Goal: Task Accomplishment & Management: Use online tool/utility

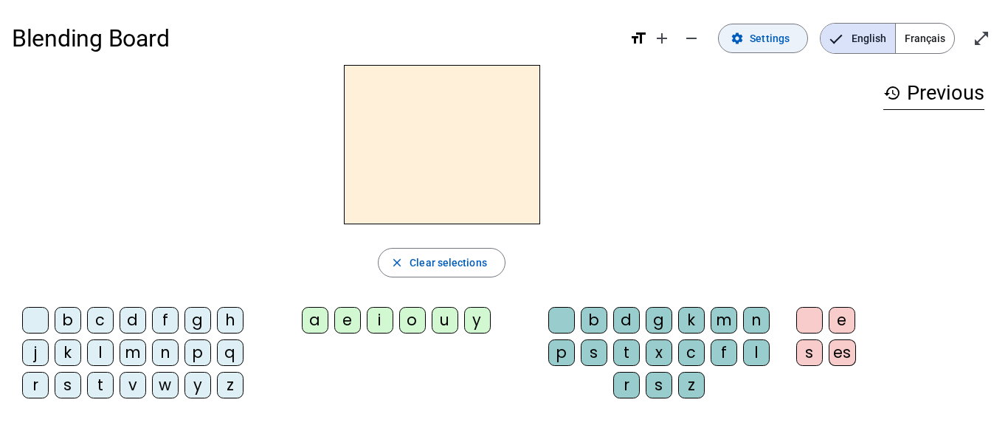
click at [747, 39] on span at bounding box center [762, 38] width 89 height 35
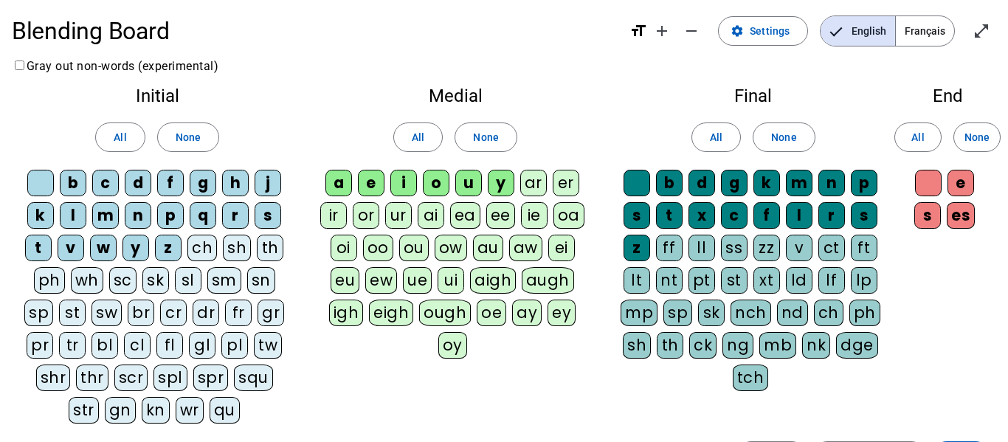
scroll to position [1, 0]
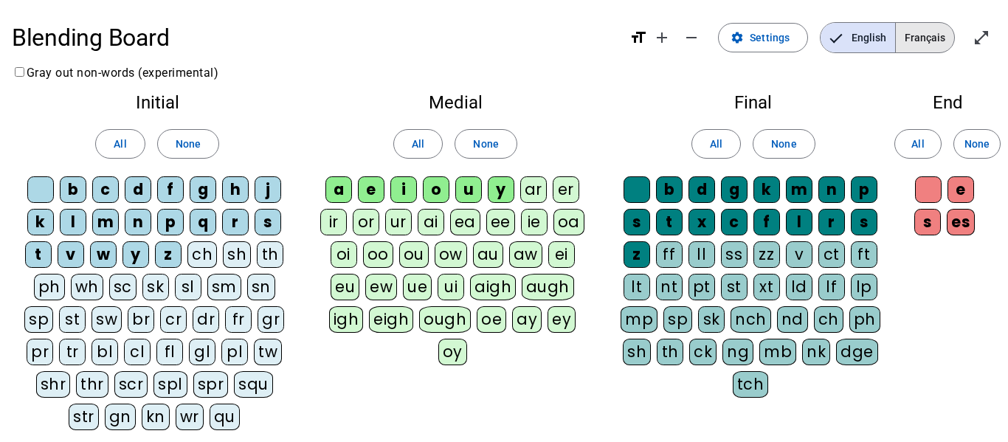
click at [922, 32] on span "Français" at bounding box center [924, 38] width 58 height 30
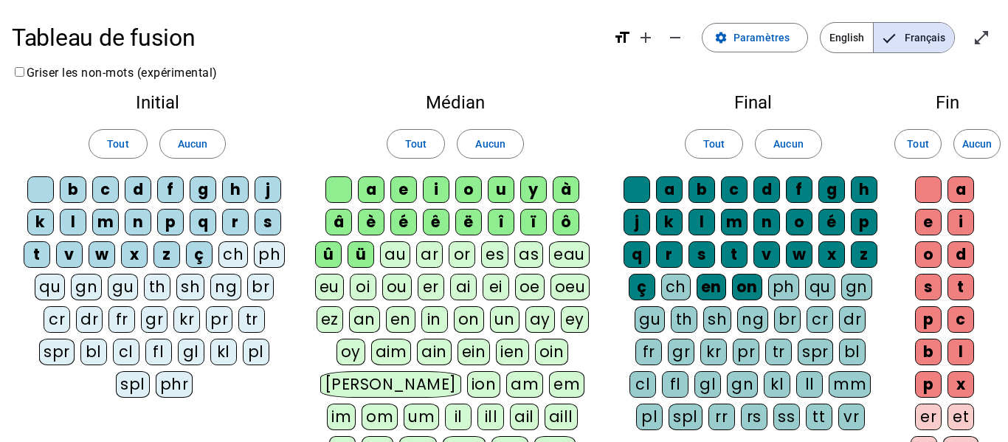
scroll to position [7, 0]
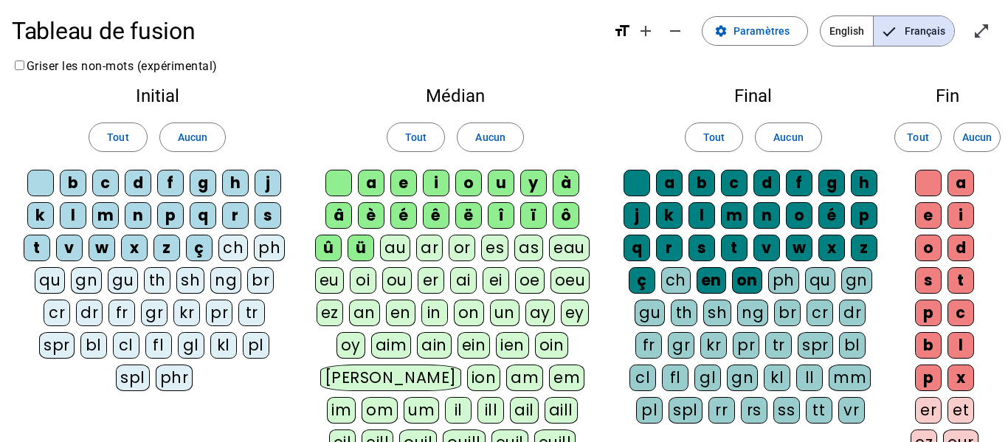
click at [580, 244] on div "eau" at bounding box center [569, 248] width 41 height 27
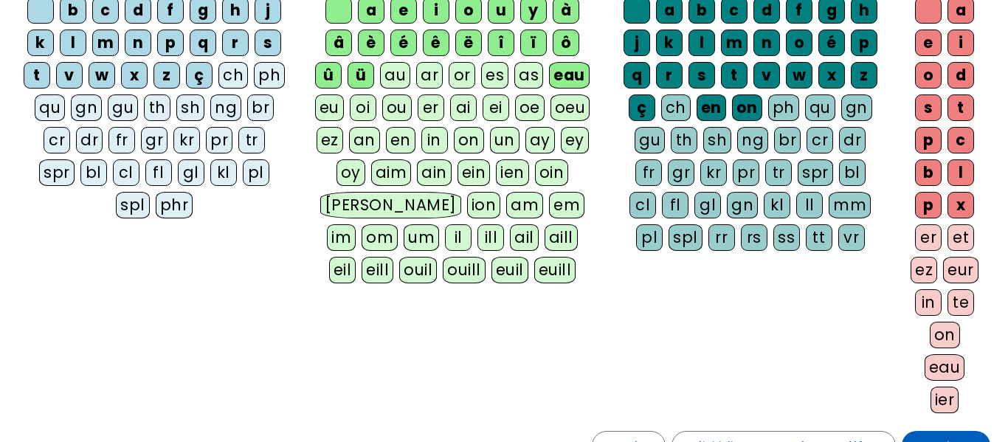
scroll to position [187, 0]
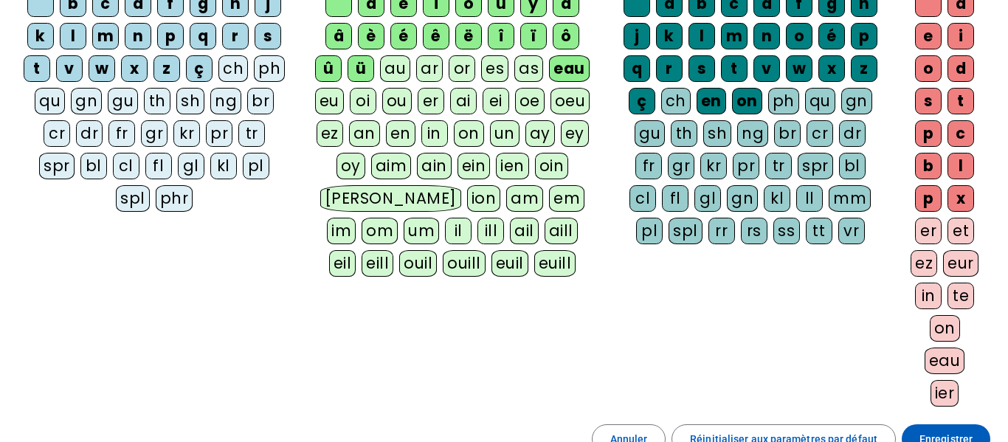
click at [942, 357] on div "eau" at bounding box center [944, 360] width 41 height 27
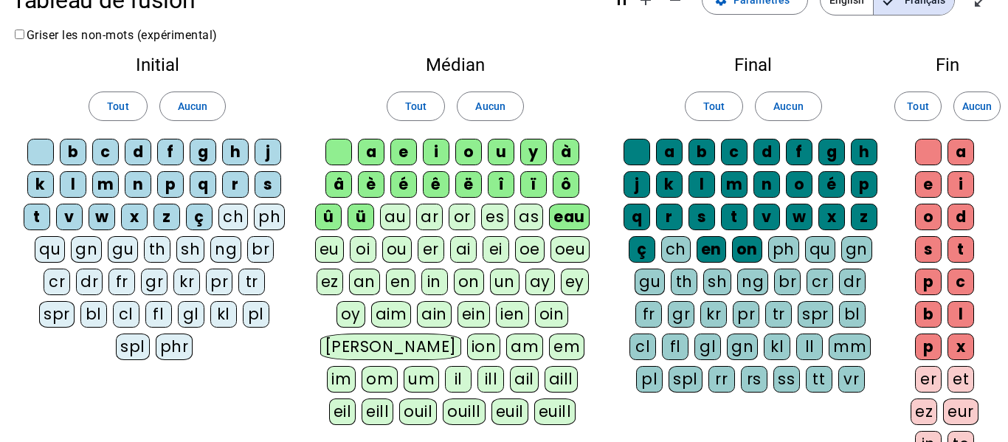
scroll to position [0, 0]
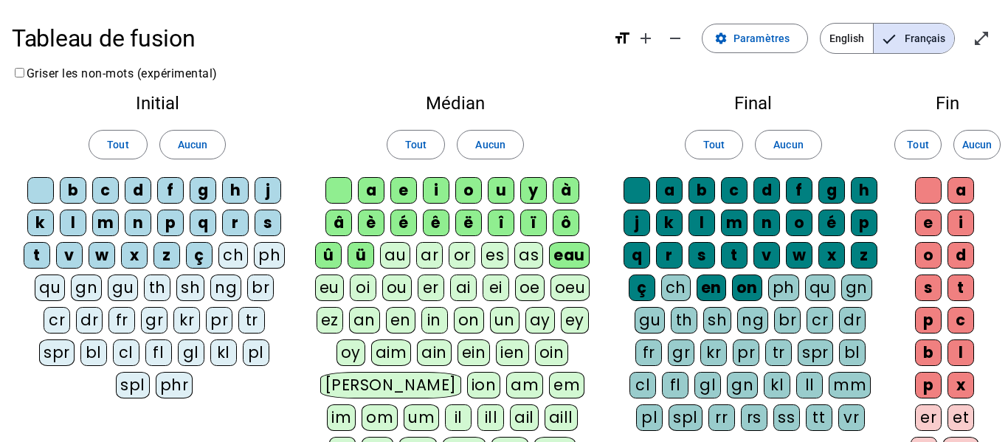
click at [99, 28] on h1 "Tableau de fusion" at bounding box center [306, 38] width 589 height 47
click at [836, 42] on span "English" at bounding box center [846, 39] width 52 height 30
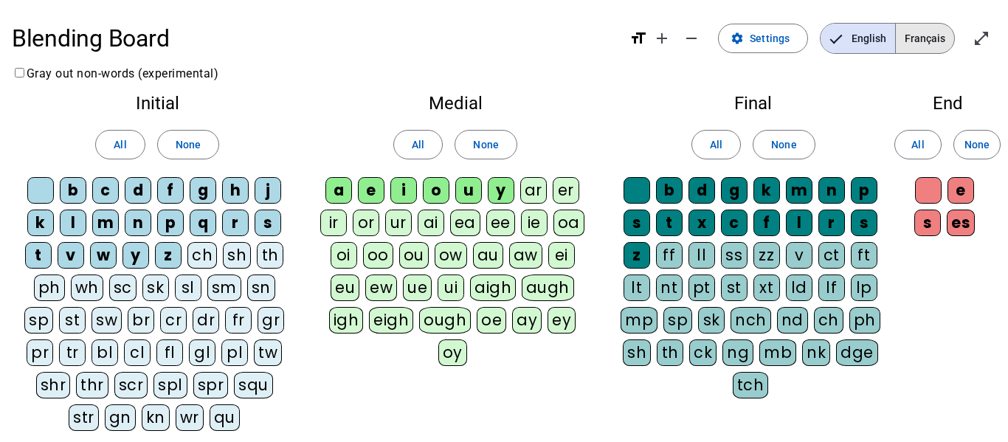
drag, startPoint x: 904, startPoint y: 41, endPoint x: 924, endPoint y: 42, distance: 19.9
click at [906, 41] on span "Français" at bounding box center [924, 39] width 58 height 30
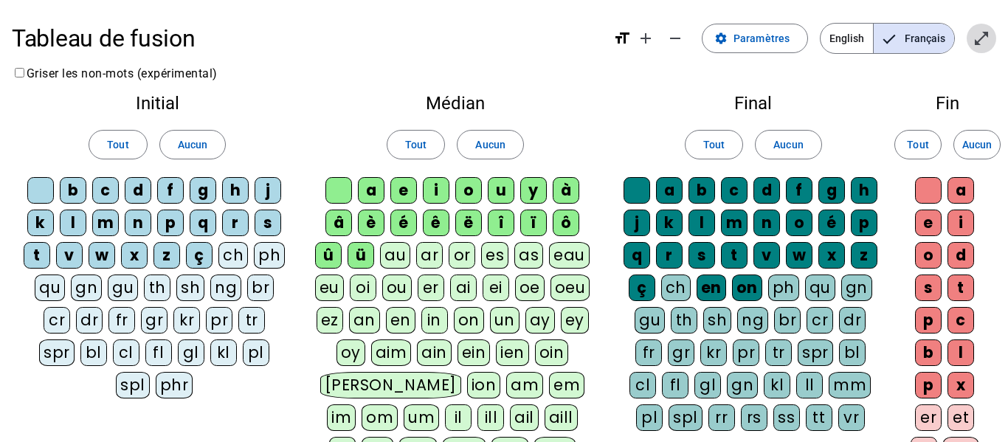
click at [994, 39] on span "Entrer en plein écran" at bounding box center [980, 38] width 35 height 35
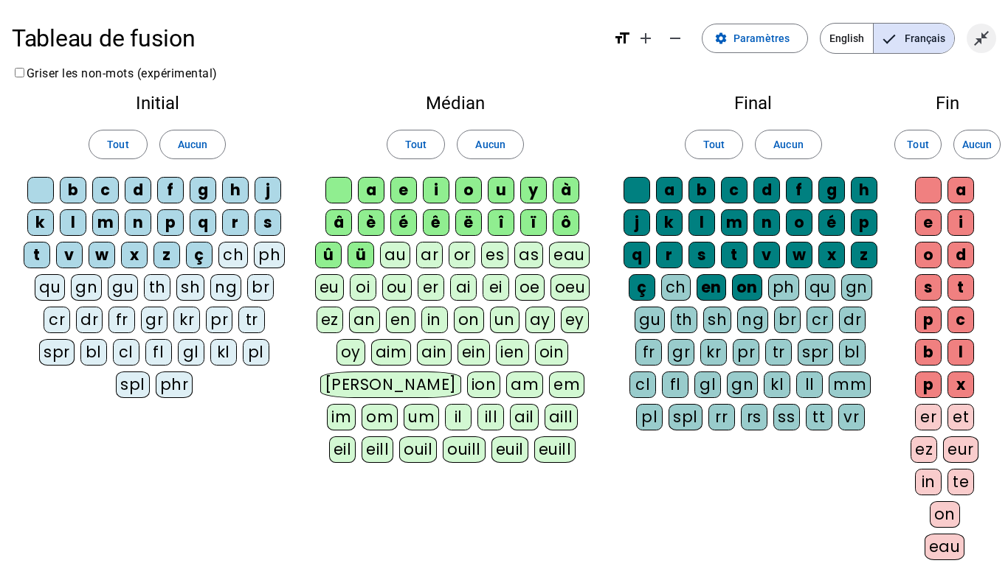
click at [982, 38] on mat-icon "close_fullscreen" at bounding box center [981, 39] width 18 height 18
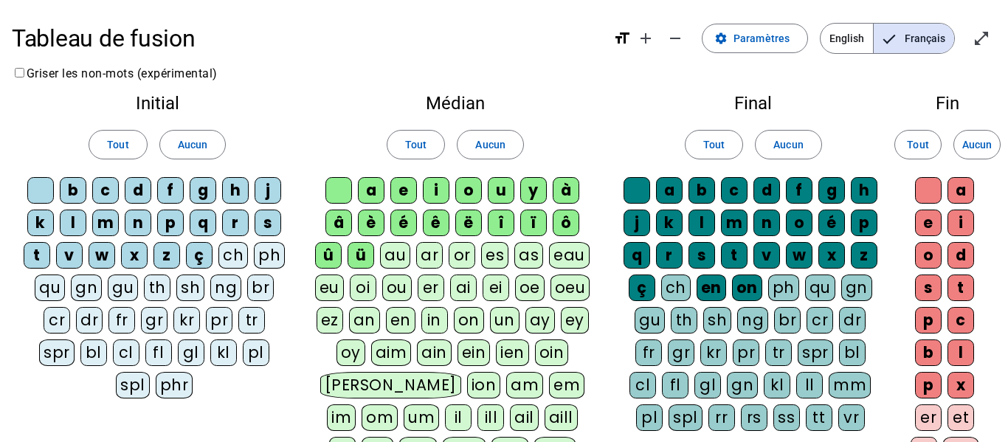
click at [589, 76] on div "Tableau de fusion format_size add remove settings Paramètres English Français o…" at bounding box center [504, 397] width 1008 height 795
click at [673, 74] on div "Tableau de fusion format_size add remove settings Paramètres English Français o…" at bounding box center [504, 397] width 1008 height 795
click at [679, 27] on span "Diminuer la taille de la police" at bounding box center [674, 38] width 35 height 35
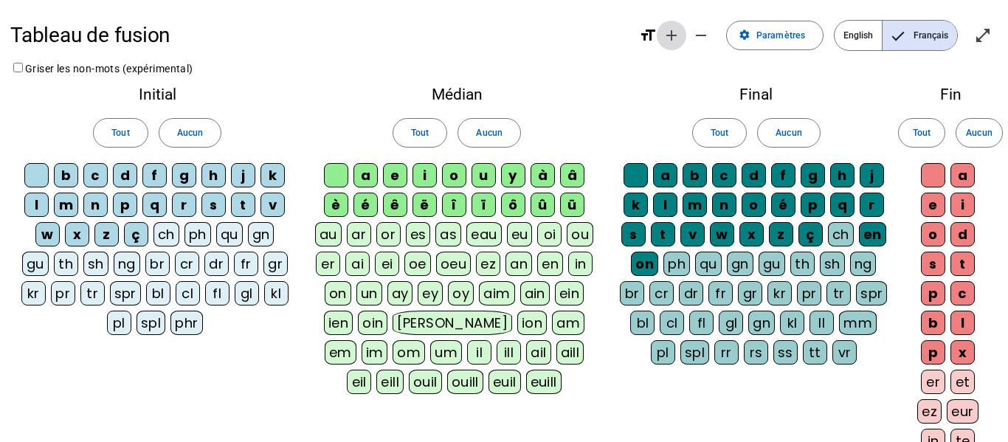
click at [670, 24] on span "Augmenter la taille de la police" at bounding box center [671, 35] width 35 height 35
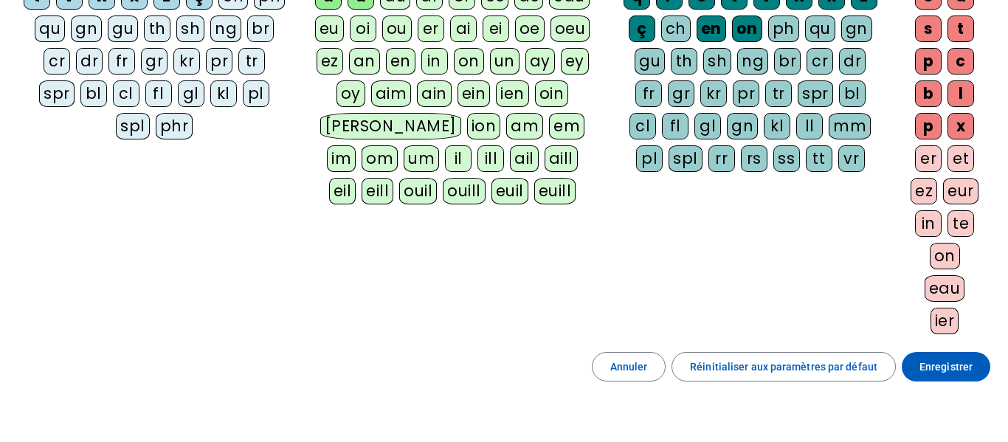
scroll to position [353, 0]
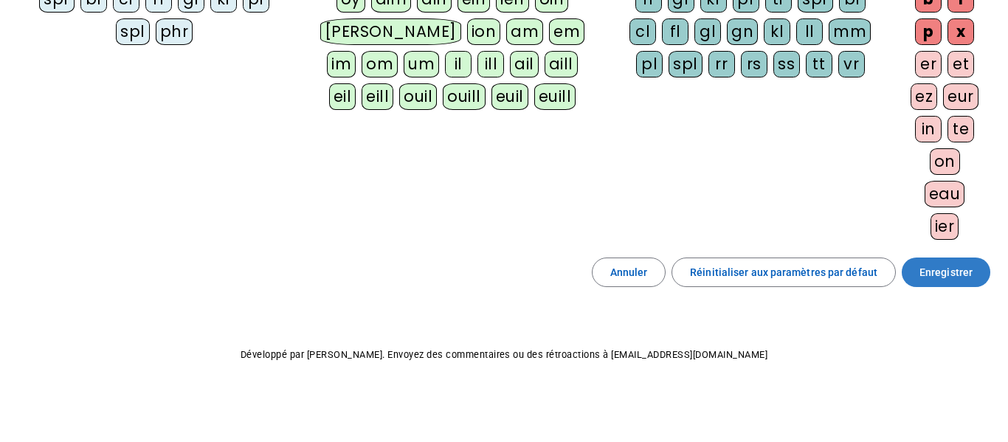
click at [960, 279] on span "Enregistrer" at bounding box center [945, 272] width 53 height 18
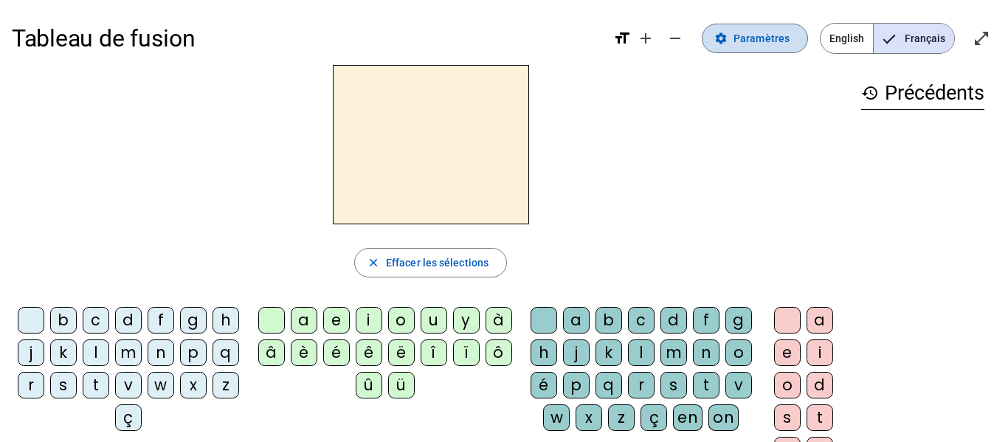
click at [743, 38] on span "Paramètres" at bounding box center [761, 39] width 56 height 18
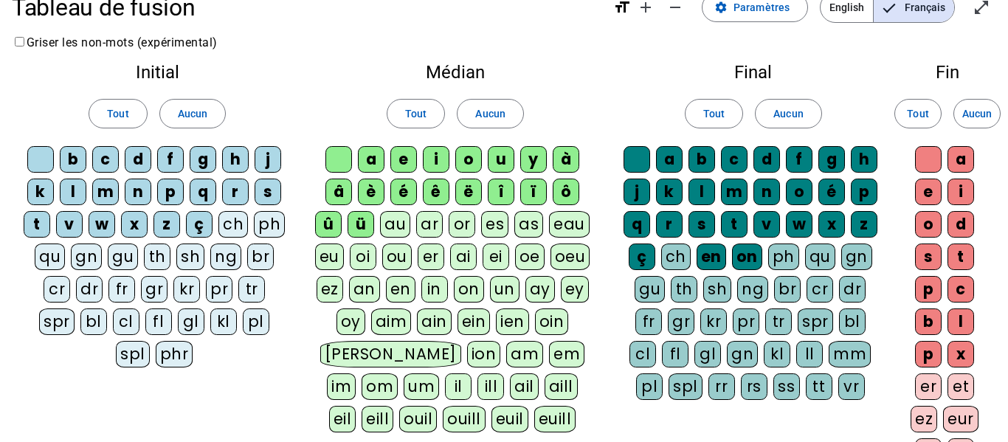
scroll to position [353, 0]
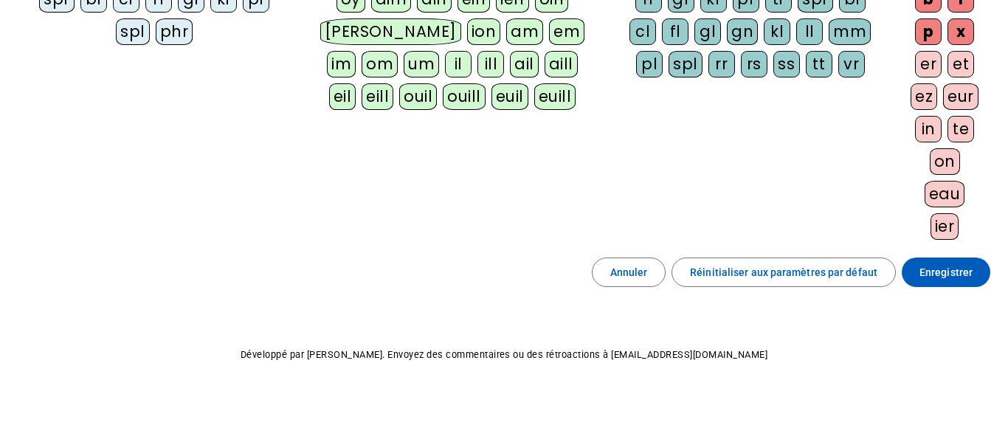
click at [942, 188] on div "eau" at bounding box center [944, 194] width 41 height 27
click at [945, 266] on span "Enregistrer" at bounding box center [945, 272] width 53 height 18
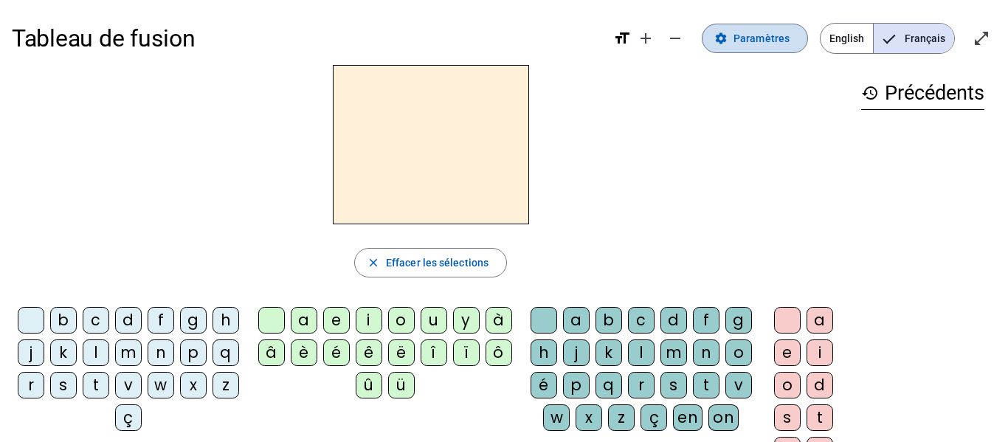
click at [749, 41] on span "Paramètres" at bounding box center [761, 39] width 56 height 18
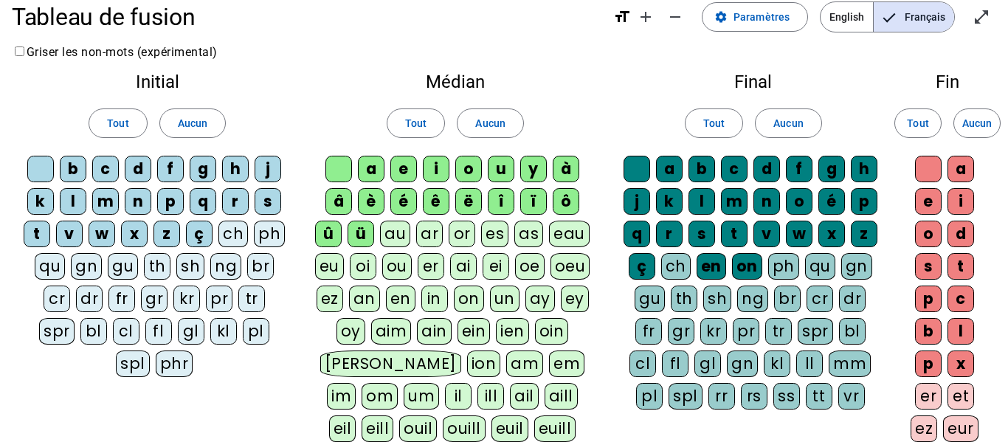
scroll to position [23, 0]
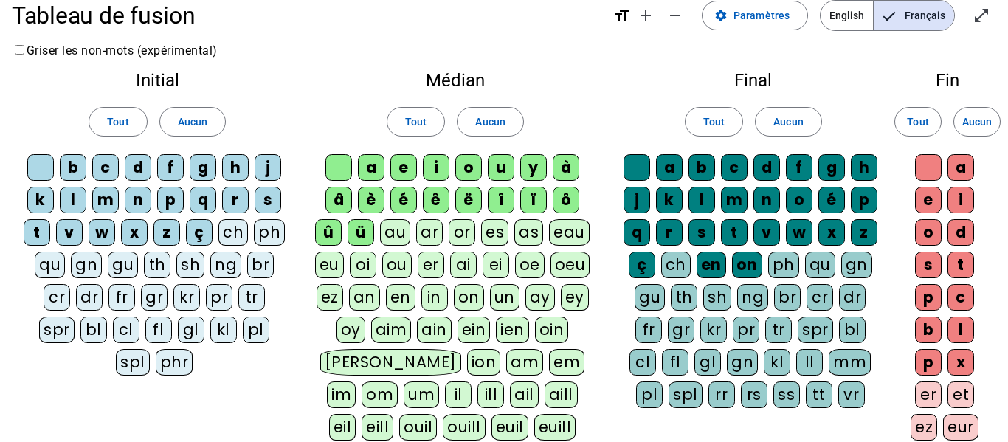
click at [561, 229] on div "eau" at bounding box center [569, 232] width 41 height 27
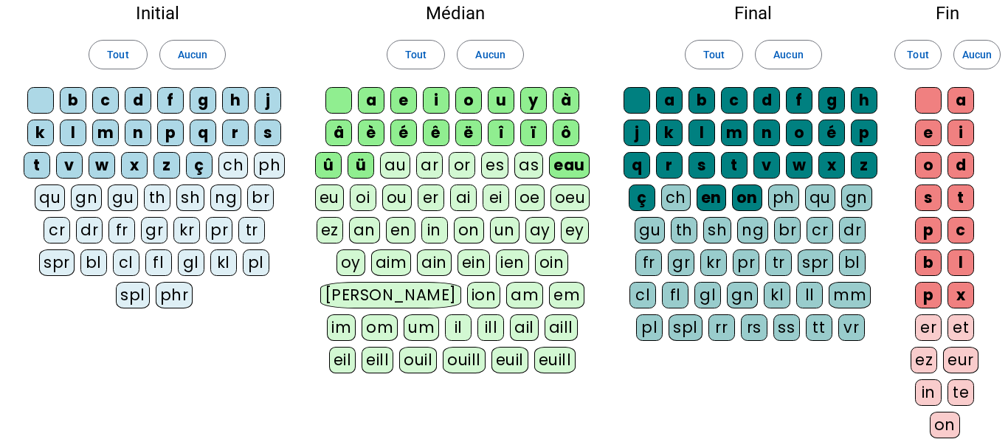
scroll to position [346, 0]
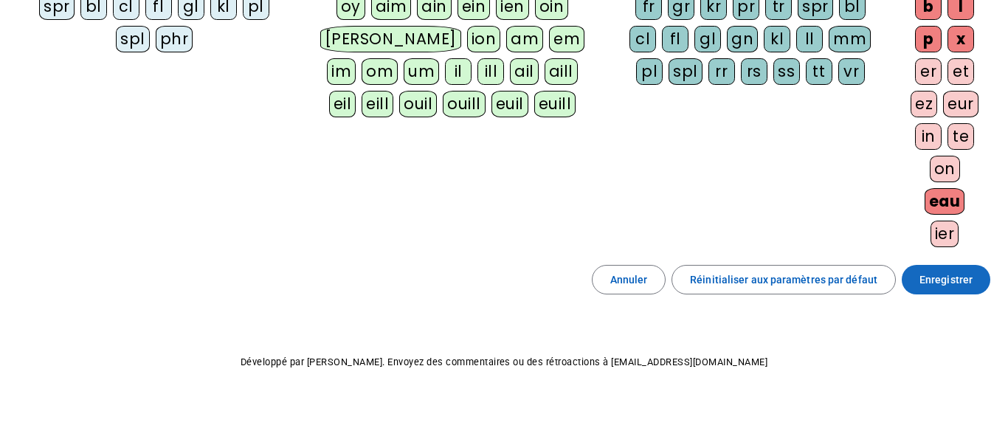
click at [949, 274] on span "Enregistrer" at bounding box center [945, 280] width 53 height 18
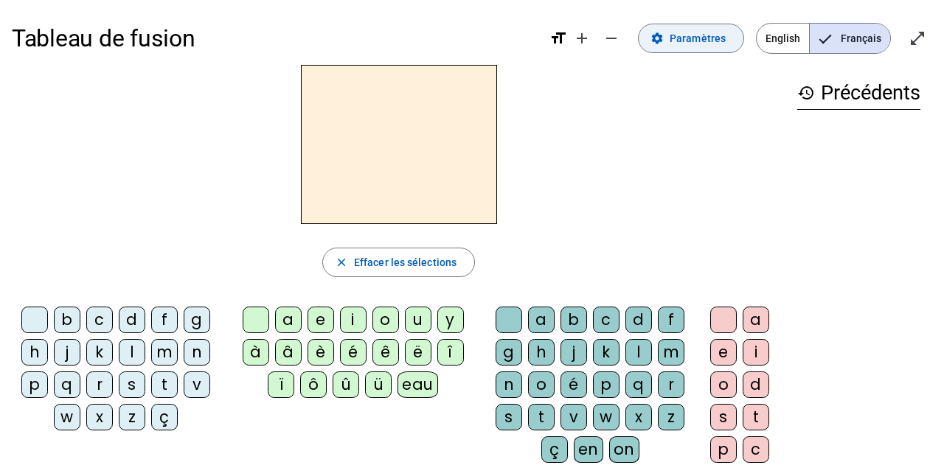
click at [698, 44] on span "Paramètres" at bounding box center [698, 39] width 56 height 18
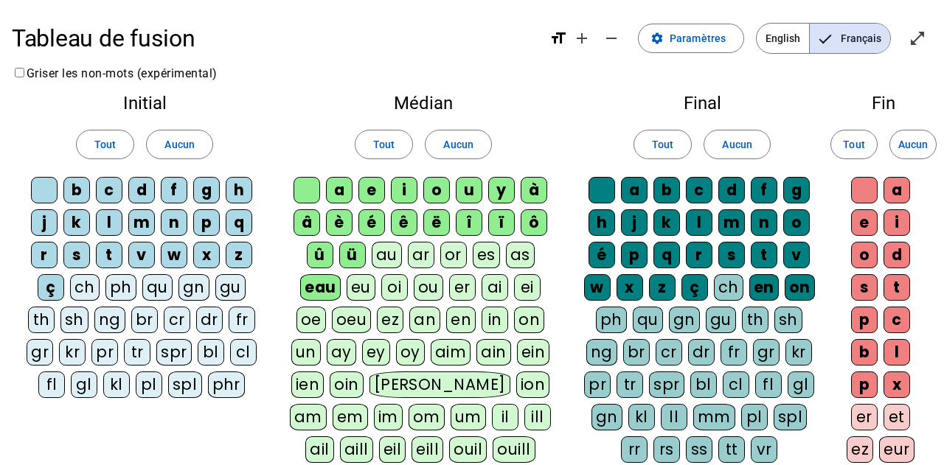
click at [392, 254] on div "au" at bounding box center [387, 255] width 30 height 27
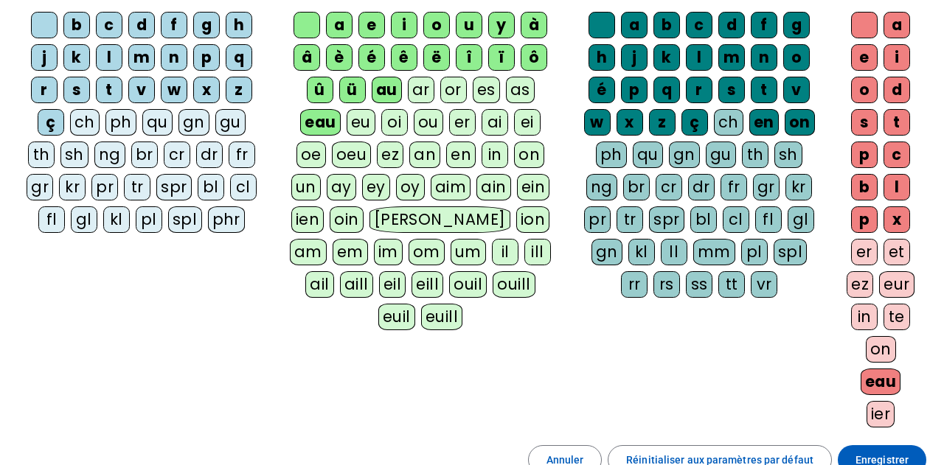
scroll to position [330, 0]
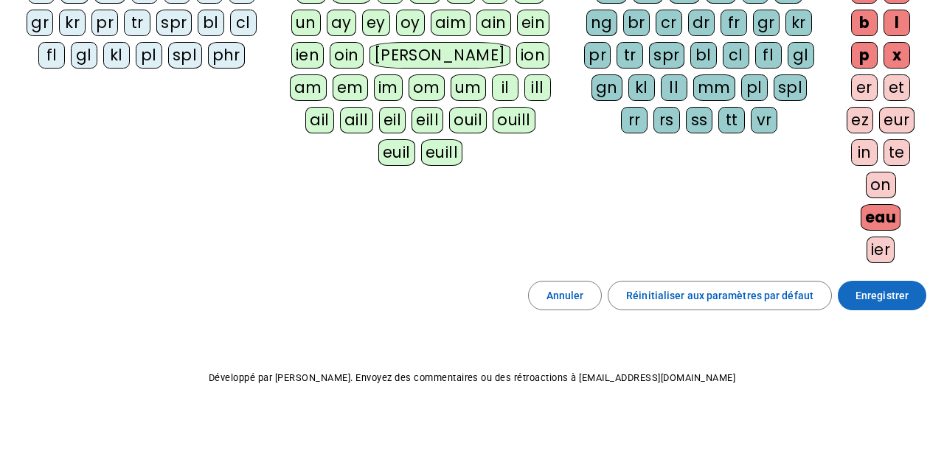
click at [878, 291] on span "Enregistrer" at bounding box center [882, 296] width 53 height 18
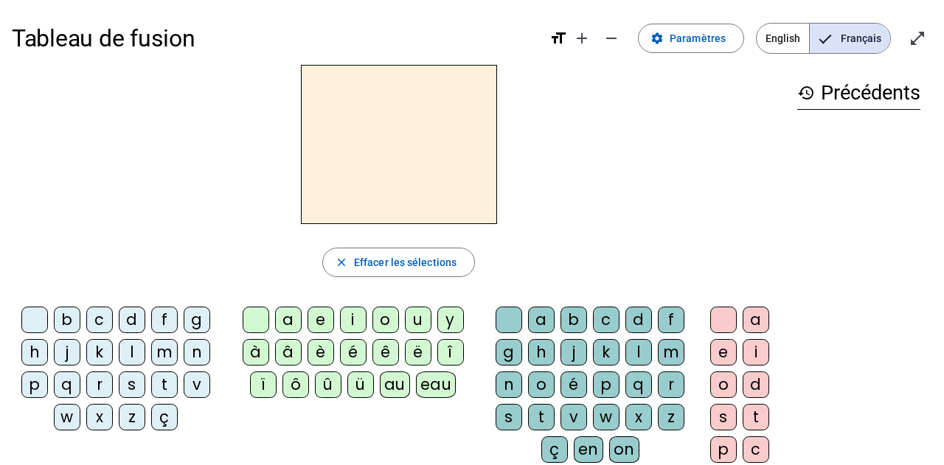
click at [31, 357] on div "h" at bounding box center [34, 352] width 27 height 27
click at [395, 384] on div "au" at bounding box center [395, 385] width 30 height 27
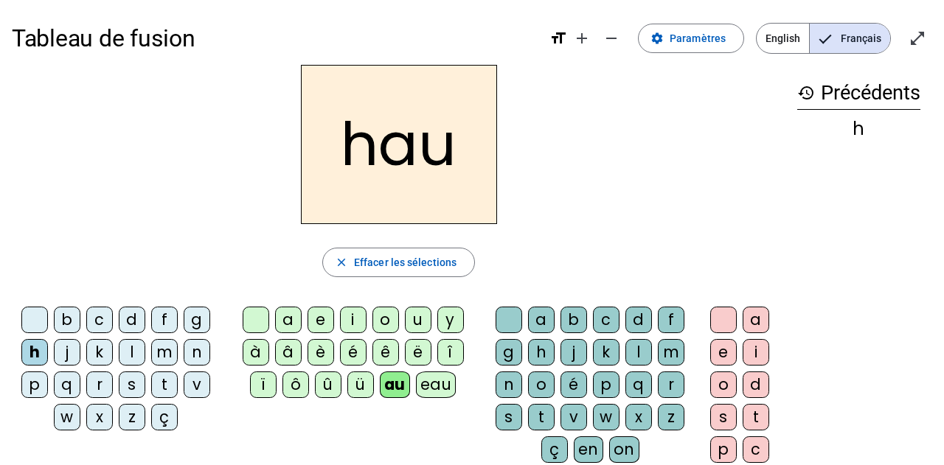
click at [541, 414] on div "t" at bounding box center [541, 417] width 27 height 27
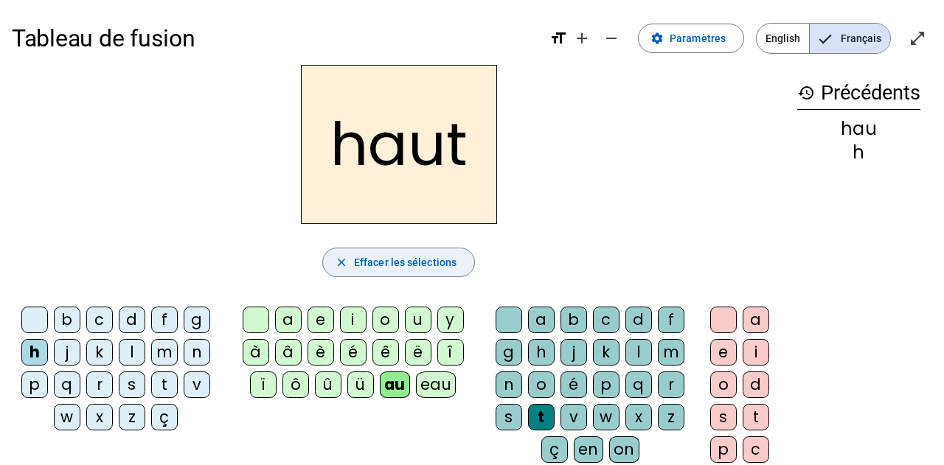
click at [375, 249] on span "button" at bounding box center [398, 262] width 151 height 35
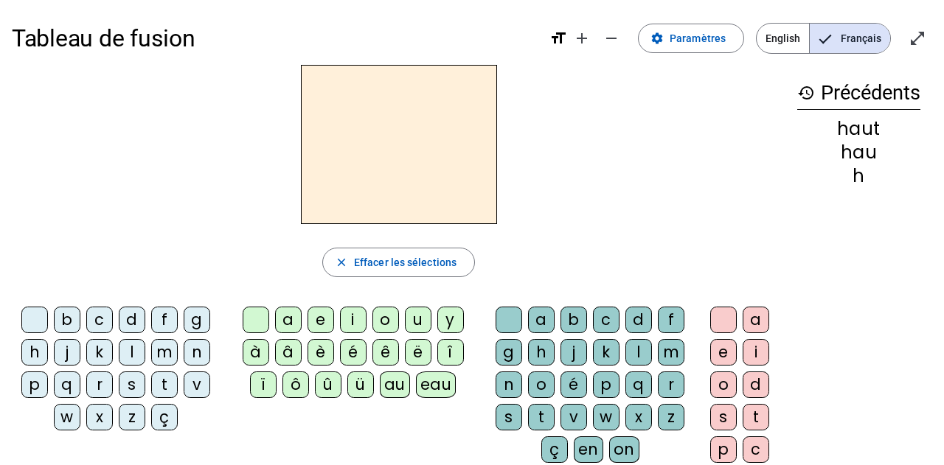
click at [133, 386] on div "s" at bounding box center [132, 385] width 27 height 27
click at [397, 380] on div "au" at bounding box center [395, 385] width 30 height 27
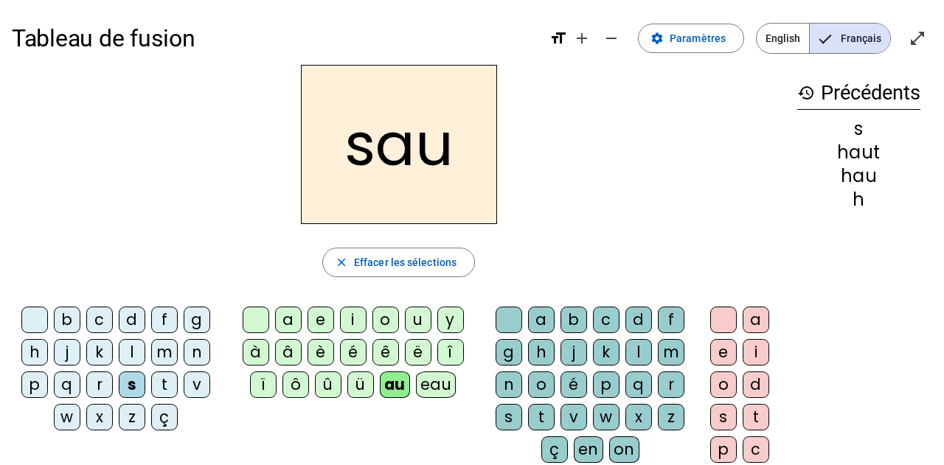
click at [542, 418] on div "t" at bounding box center [541, 417] width 27 height 27
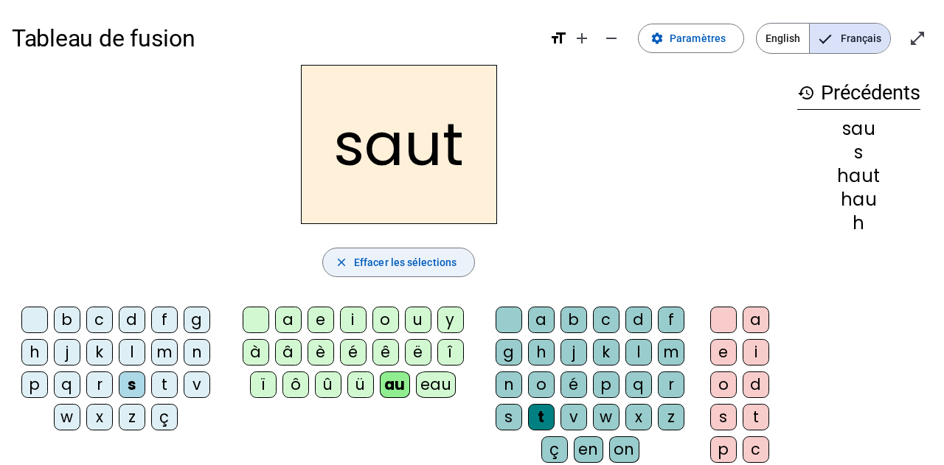
click at [397, 258] on span "Effacer les sélections" at bounding box center [405, 263] width 103 height 18
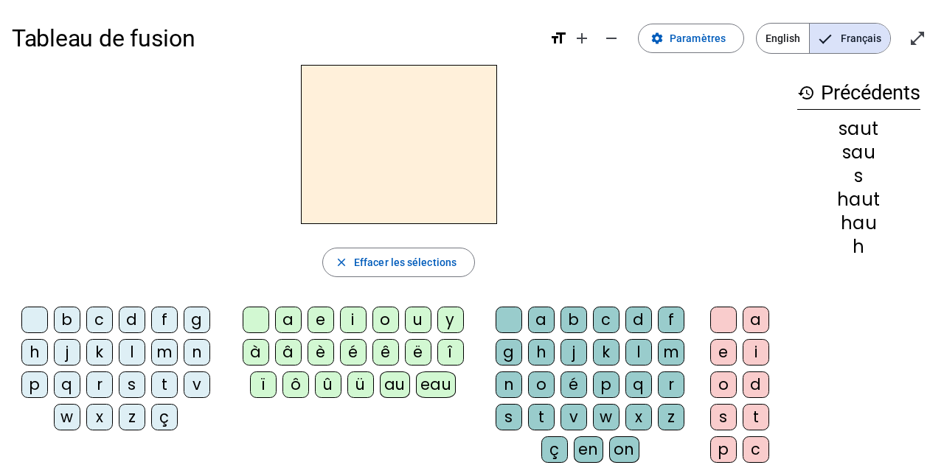
click at [155, 316] on div "f" at bounding box center [164, 320] width 27 height 27
click at [401, 381] on div "au" at bounding box center [395, 385] width 30 height 27
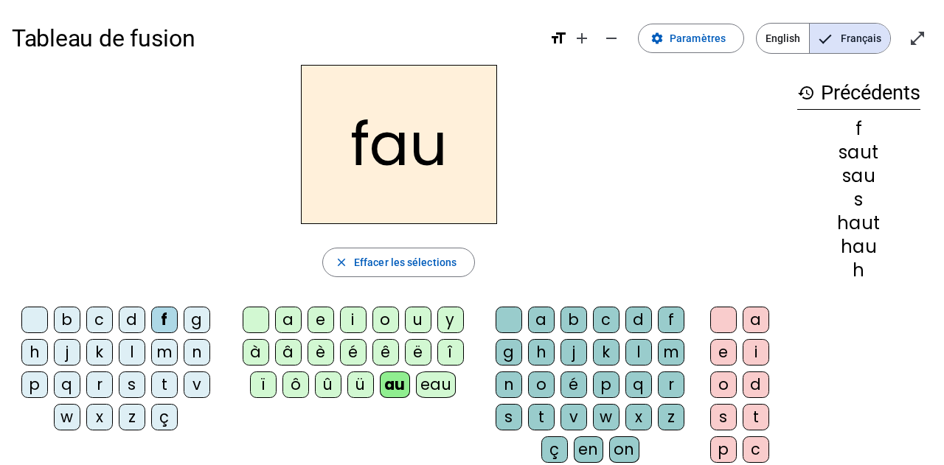
click at [540, 420] on div "t" at bounding box center [541, 417] width 27 height 27
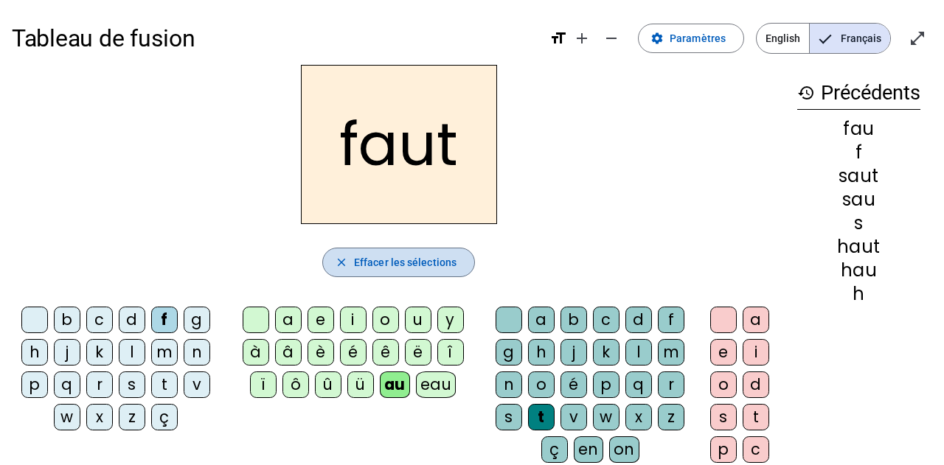
click at [390, 264] on span "Effacer les sélections" at bounding box center [405, 263] width 103 height 18
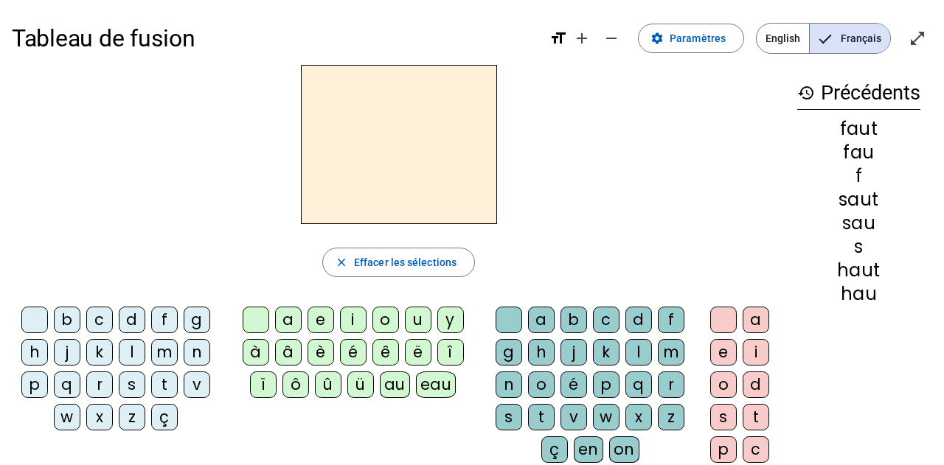
click at [162, 321] on div "f" at bounding box center [164, 320] width 27 height 27
click at [394, 386] on div "au" at bounding box center [395, 385] width 30 height 27
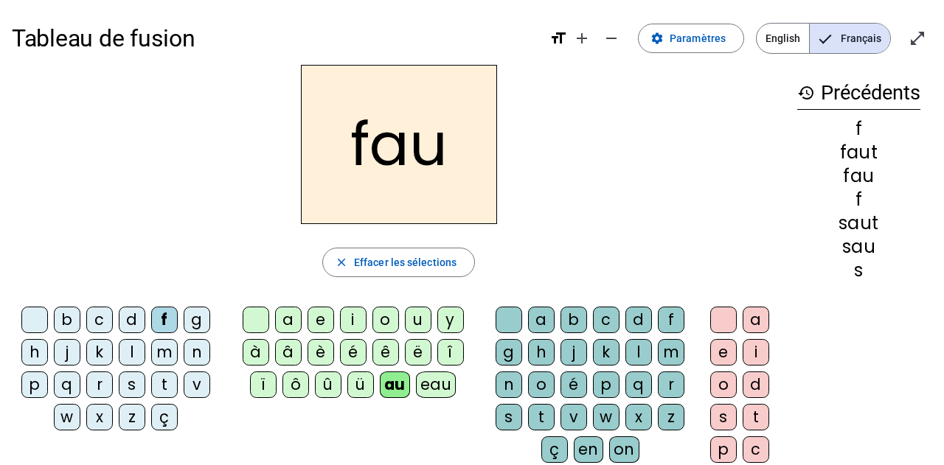
drag, startPoint x: 542, startPoint y: 415, endPoint x: 634, endPoint y: 420, distance: 92.3
click at [542, 417] on div "t" at bounding box center [541, 417] width 27 height 27
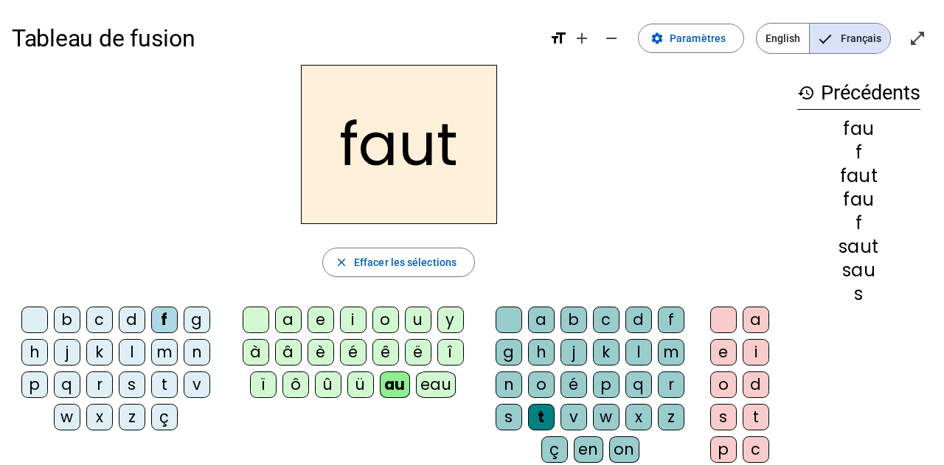
click at [723, 362] on div "e" at bounding box center [723, 352] width 27 height 27
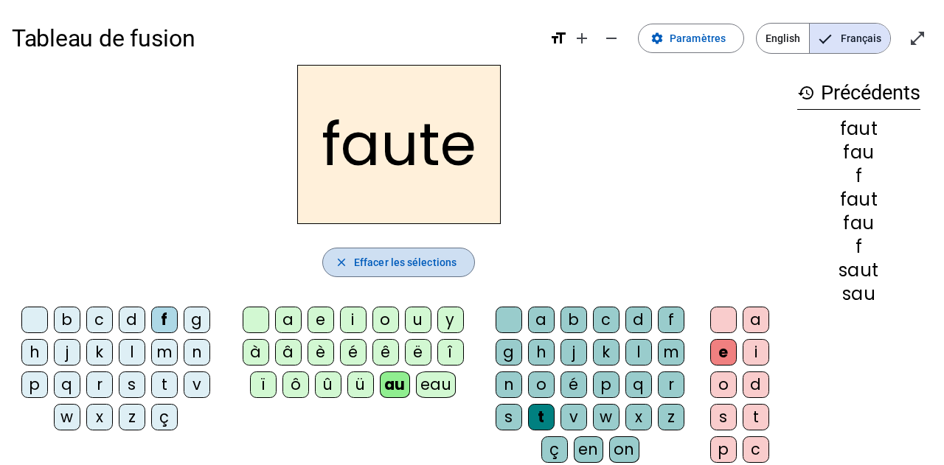
click at [414, 250] on span "button" at bounding box center [398, 262] width 151 height 35
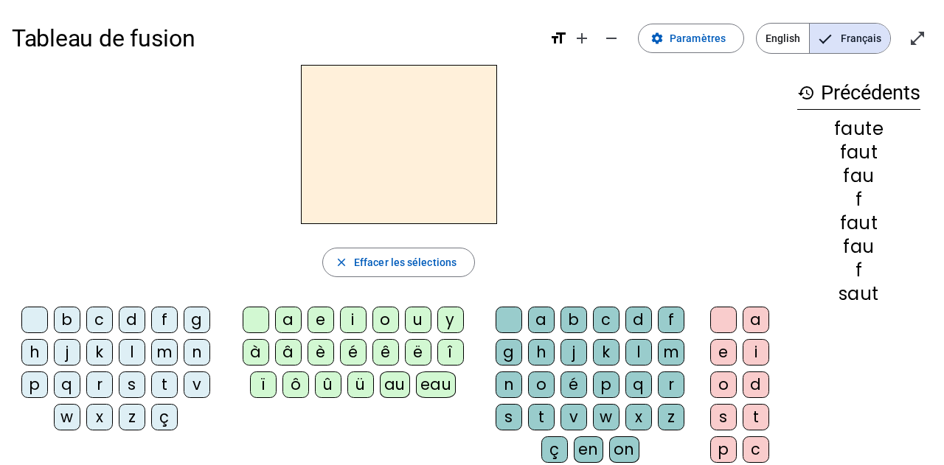
click at [133, 390] on div "s" at bounding box center [132, 385] width 27 height 27
click at [400, 389] on div "au" at bounding box center [395, 385] width 30 height 27
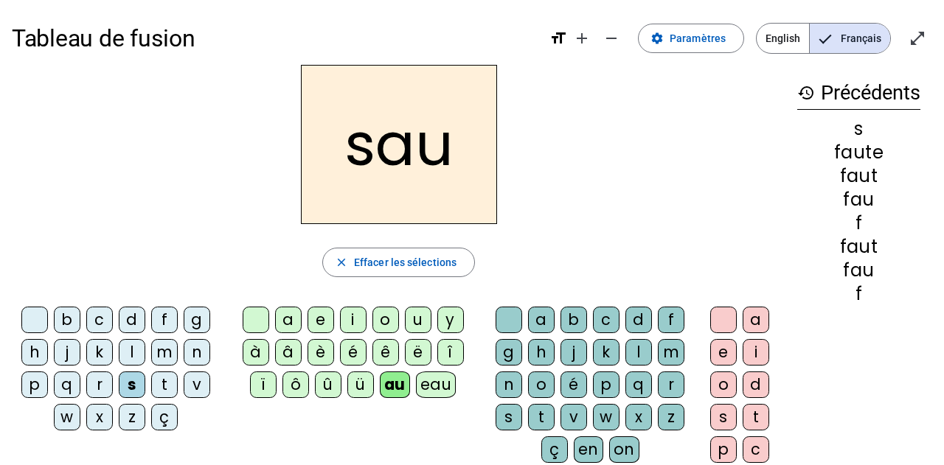
click at [538, 423] on div "t" at bounding box center [541, 417] width 27 height 27
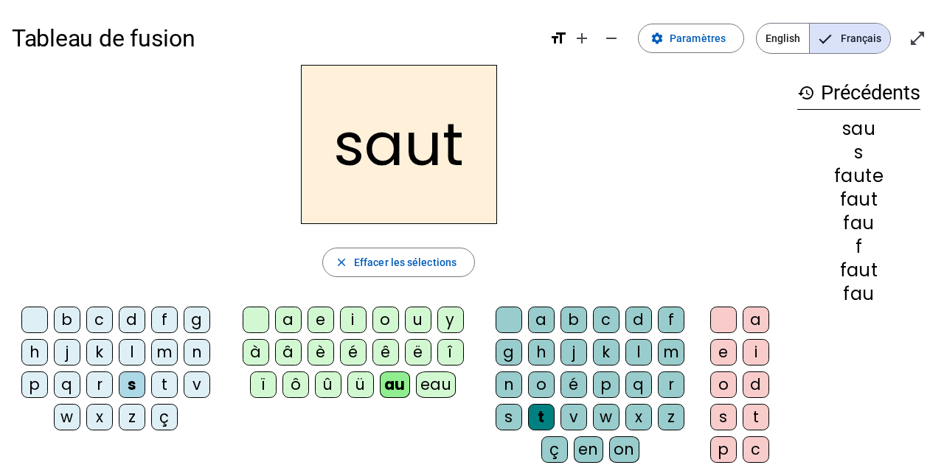
click at [718, 349] on div "e" at bounding box center [723, 352] width 27 height 27
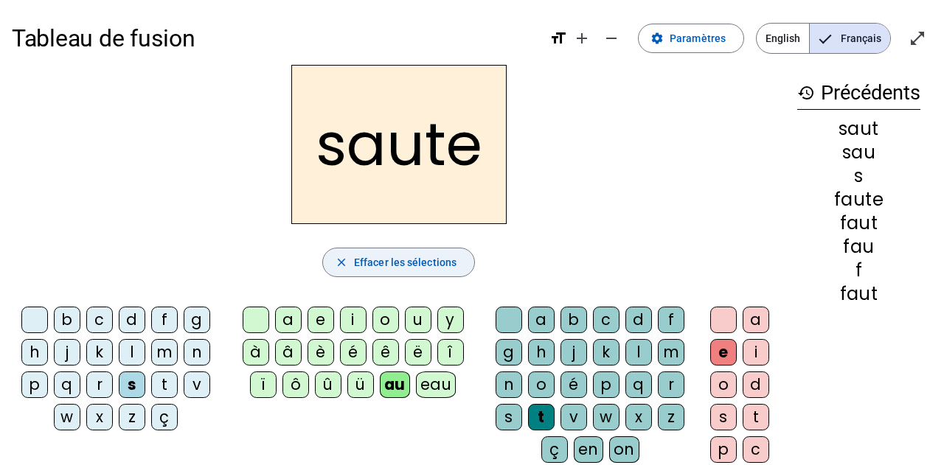
click at [380, 255] on span "Effacer les sélections" at bounding box center [405, 263] width 103 height 18
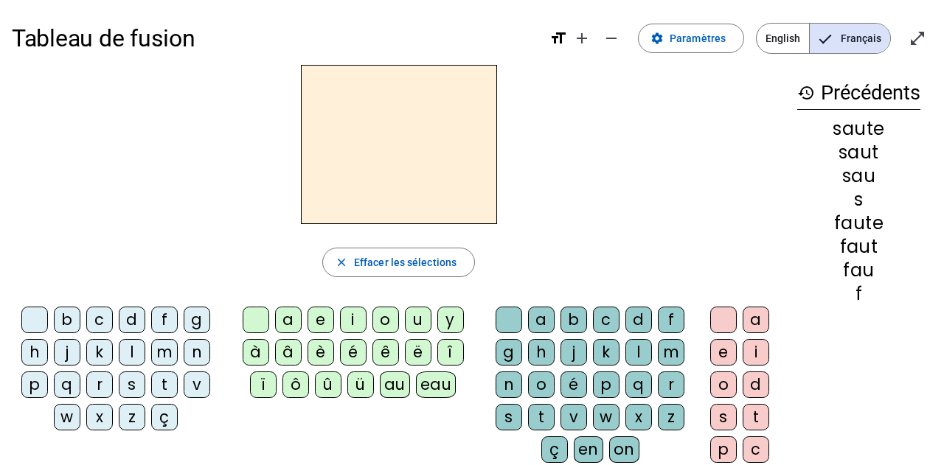
click at [165, 317] on div "f" at bounding box center [164, 320] width 27 height 27
click at [399, 388] on div "au" at bounding box center [395, 385] width 30 height 27
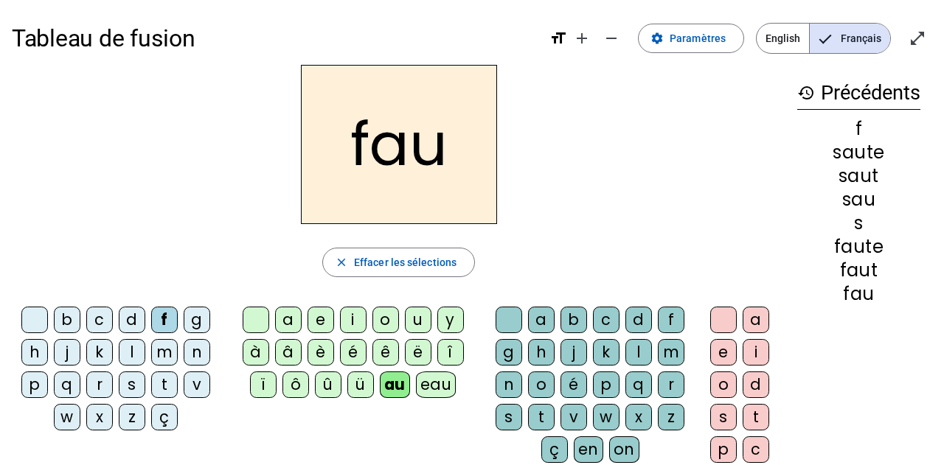
click at [505, 386] on div "n" at bounding box center [509, 385] width 27 height 27
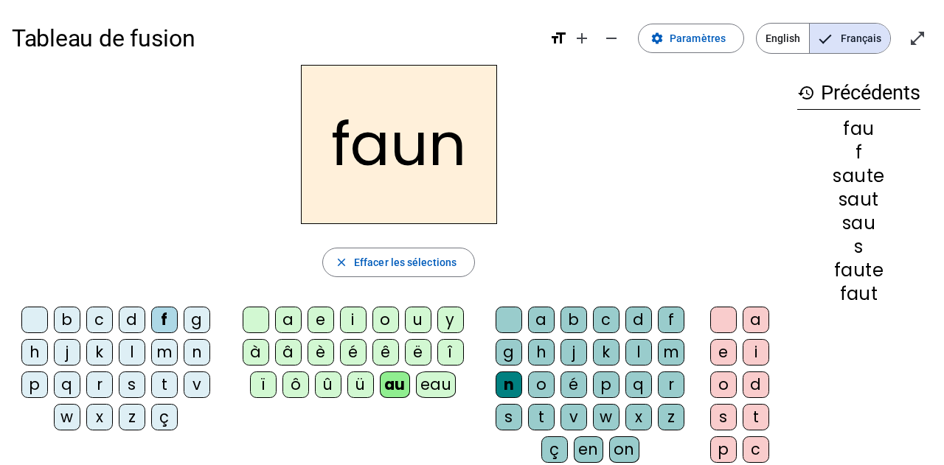
click at [715, 352] on div "e" at bounding box center [723, 352] width 27 height 27
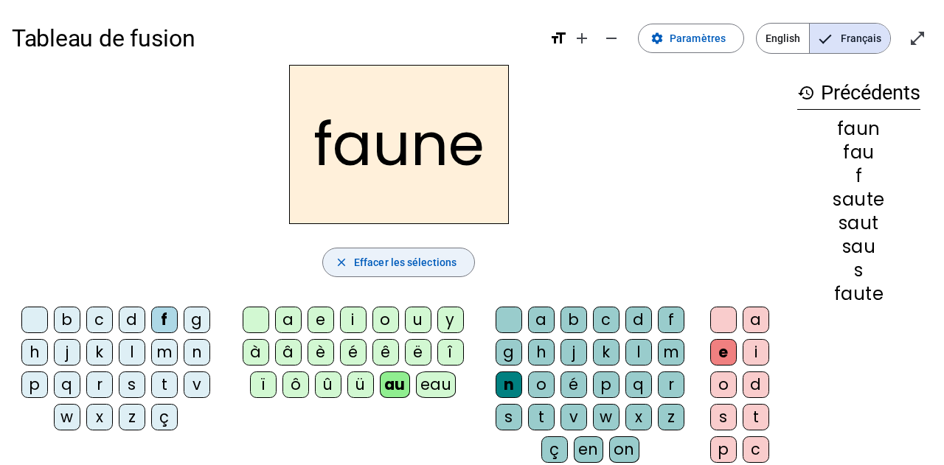
click at [415, 254] on span "Effacer les sélections" at bounding box center [405, 263] width 103 height 18
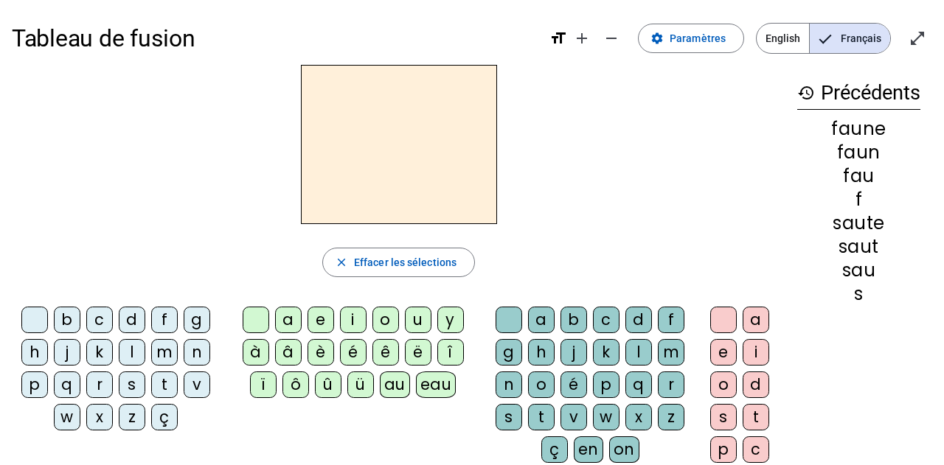
click at [171, 318] on div "f" at bounding box center [164, 320] width 27 height 27
click at [353, 323] on div "i" at bounding box center [353, 320] width 27 height 27
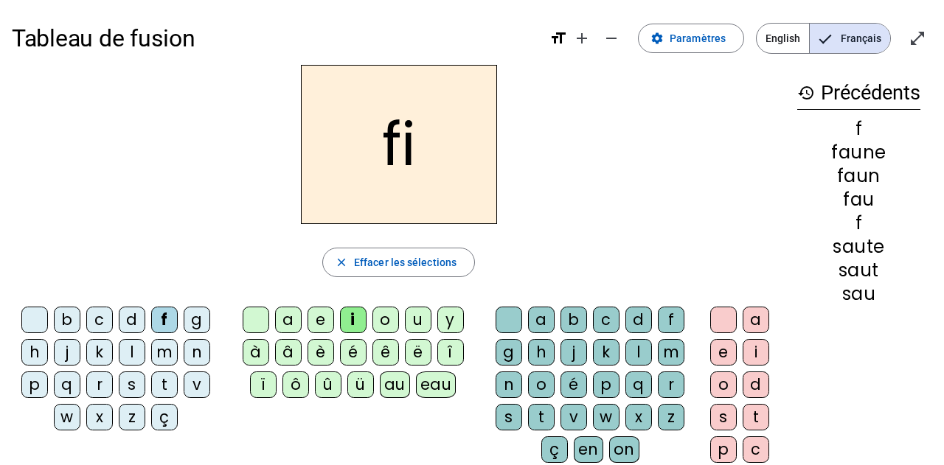
click at [510, 384] on div "n" at bounding box center [509, 385] width 27 height 27
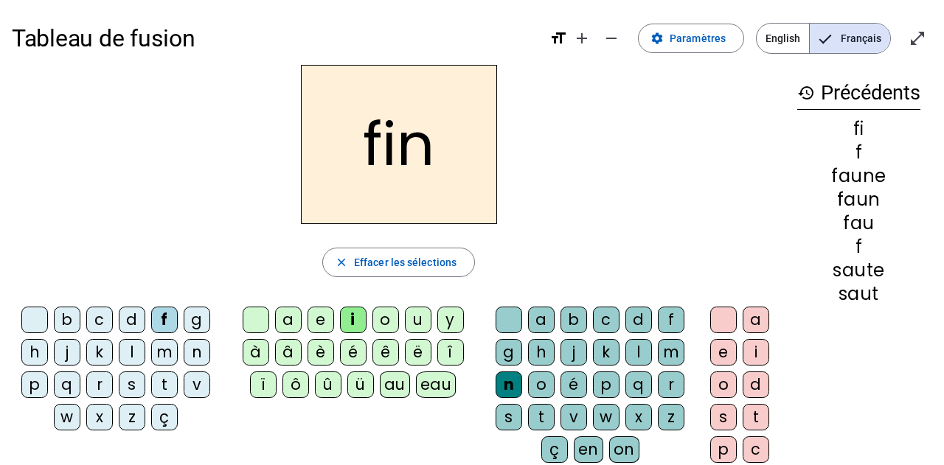
click at [718, 346] on div "e" at bounding box center [723, 352] width 27 height 27
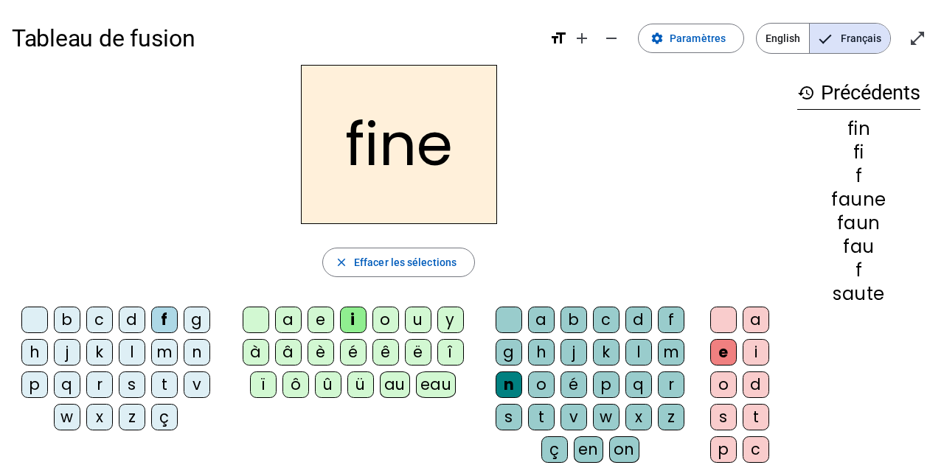
click at [755, 347] on div "i" at bounding box center [756, 352] width 27 height 27
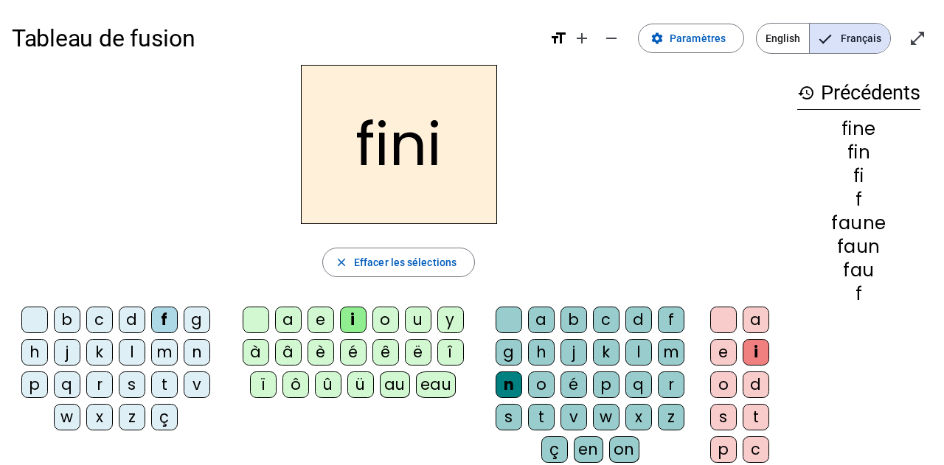
click at [719, 342] on div "e" at bounding box center [723, 352] width 27 height 27
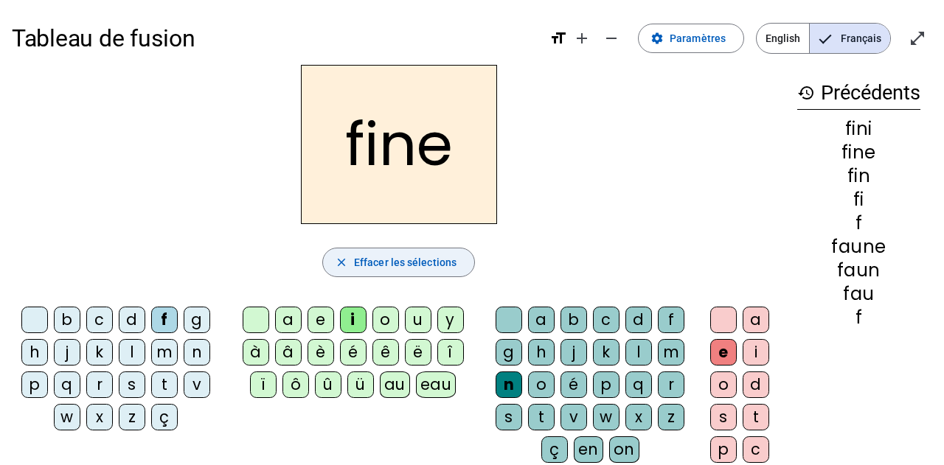
click at [412, 249] on span "button" at bounding box center [398, 262] width 151 height 35
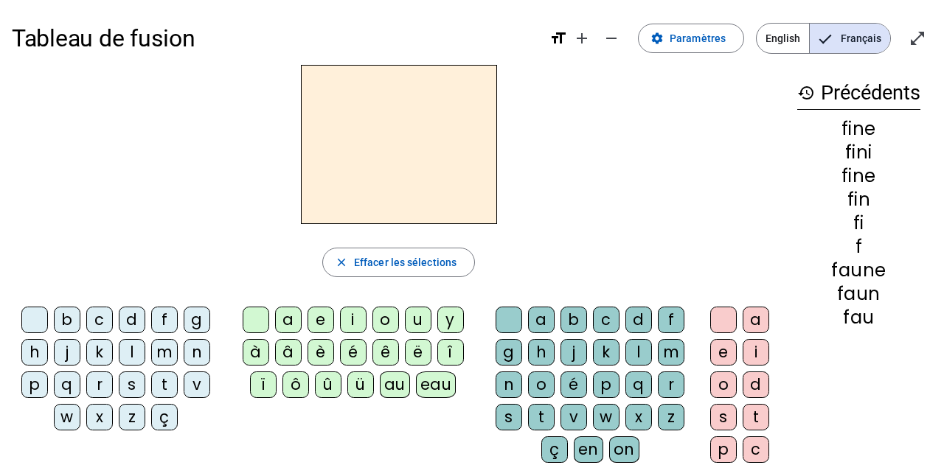
click at [63, 321] on div "b" at bounding box center [67, 320] width 27 height 27
click at [358, 312] on div "i" at bounding box center [353, 320] width 27 height 27
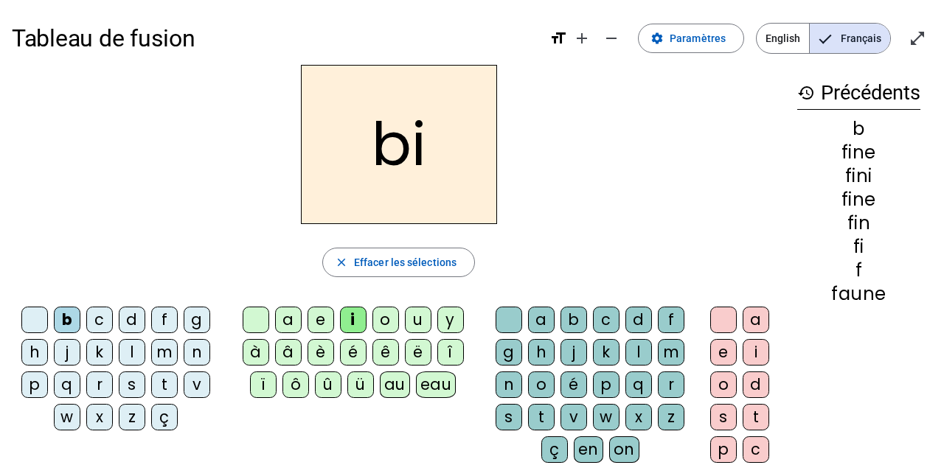
drag, startPoint x: 619, startPoint y: 346, endPoint x: 645, endPoint y: 356, distance: 27.5
click at [629, 352] on div "a b c d f g h j k l m n o é p q r s t v w x z ç en on" at bounding box center [593, 388] width 202 height 162
click at [645, 356] on div "l" at bounding box center [638, 352] width 27 height 27
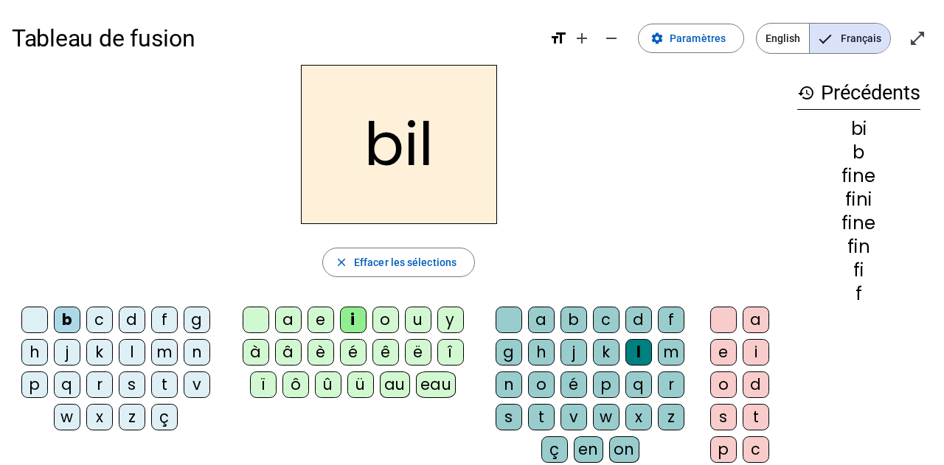
click at [715, 357] on div "e" at bounding box center [723, 352] width 27 height 27
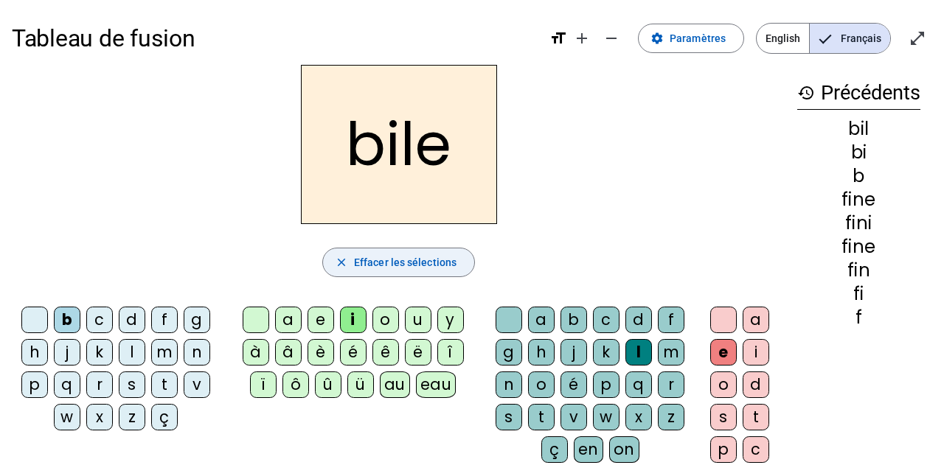
click at [390, 262] on span "Effacer les sélections" at bounding box center [405, 263] width 103 height 18
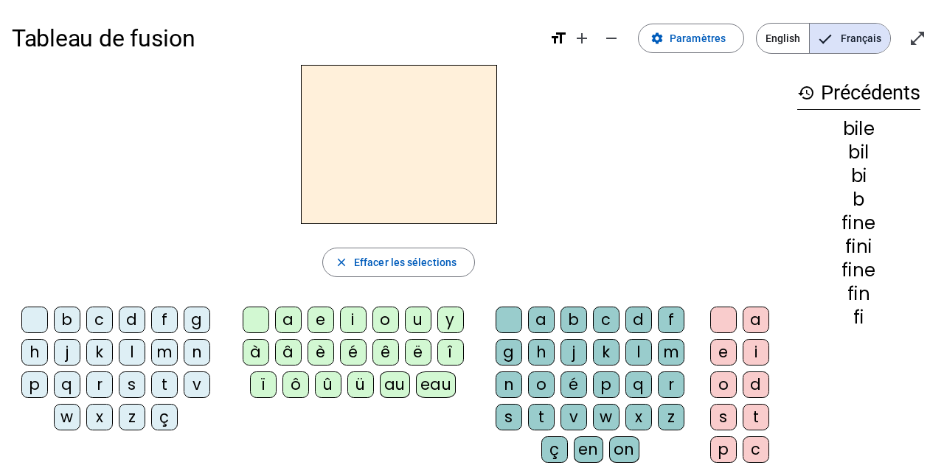
click at [66, 318] on div "b" at bounding box center [67, 320] width 27 height 27
click at [340, 325] on div "i" at bounding box center [353, 320] width 27 height 27
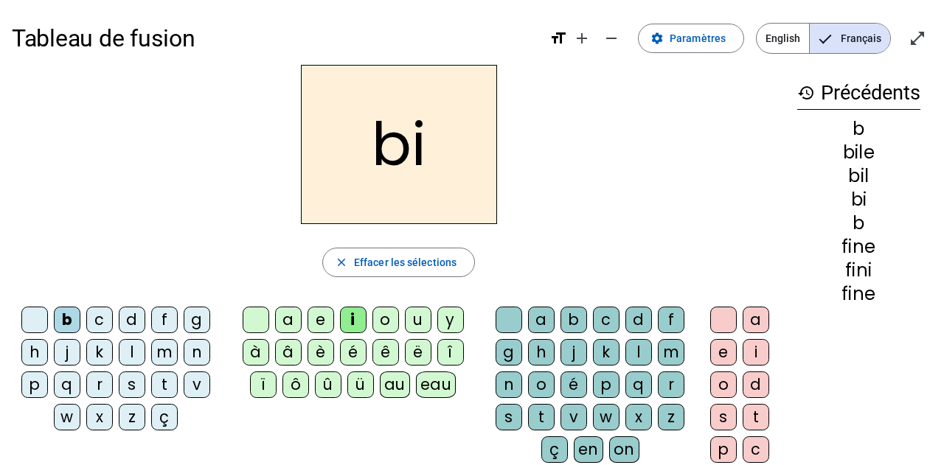
click at [507, 414] on div "s" at bounding box center [509, 417] width 27 height 27
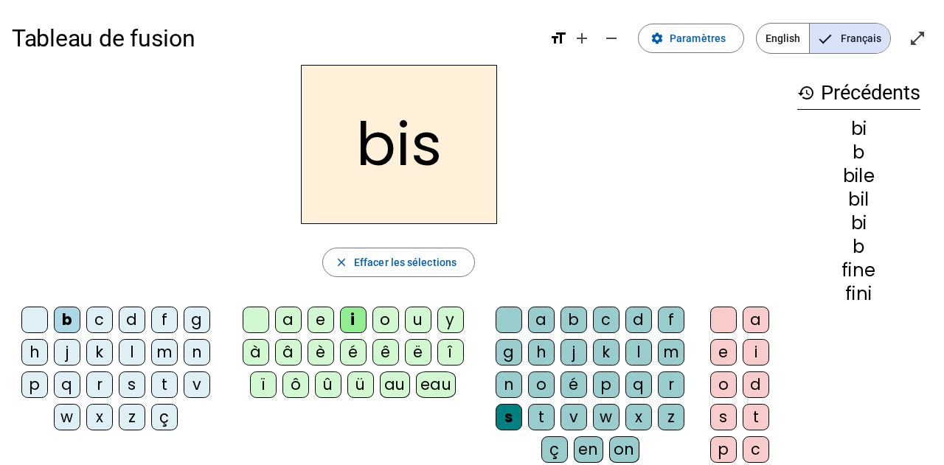
click at [722, 356] on div "e" at bounding box center [723, 352] width 27 height 27
